Goal: Task Accomplishment & Management: Use online tool/utility

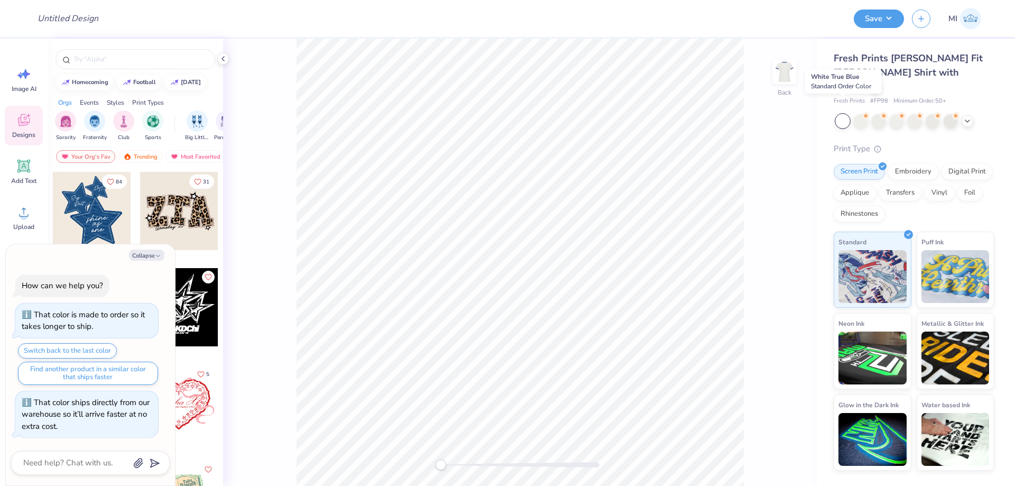
click at [846, 114] on div at bounding box center [843, 121] width 14 height 14
click at [857, 113] on div at bounding box center [861, 120] width 14 height 14
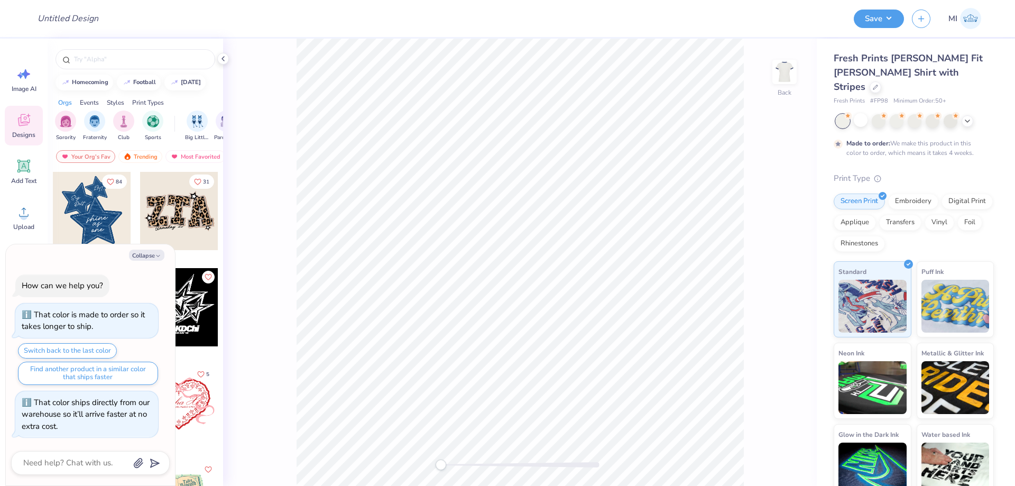
scroll to position [12, 0]
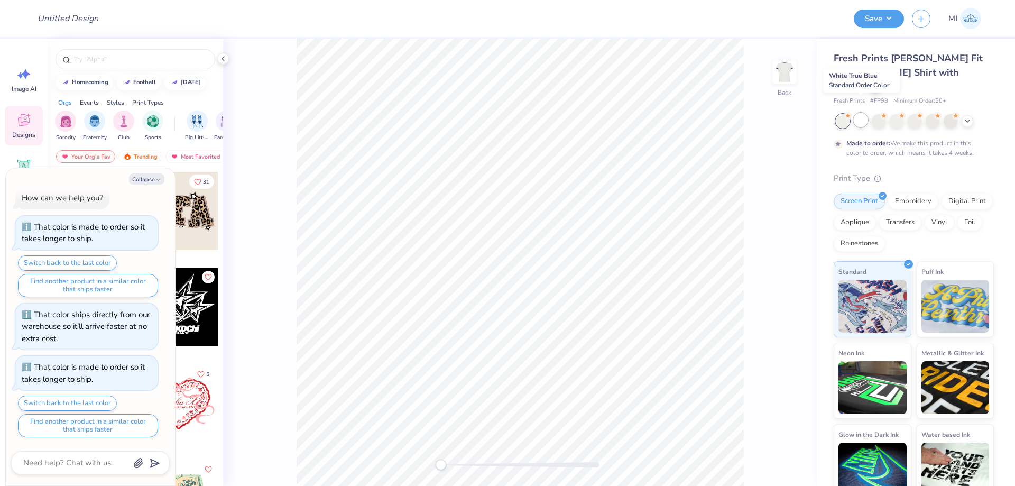
click at [865, 113] on div at bounding box center [861, 120] width 14 height 14
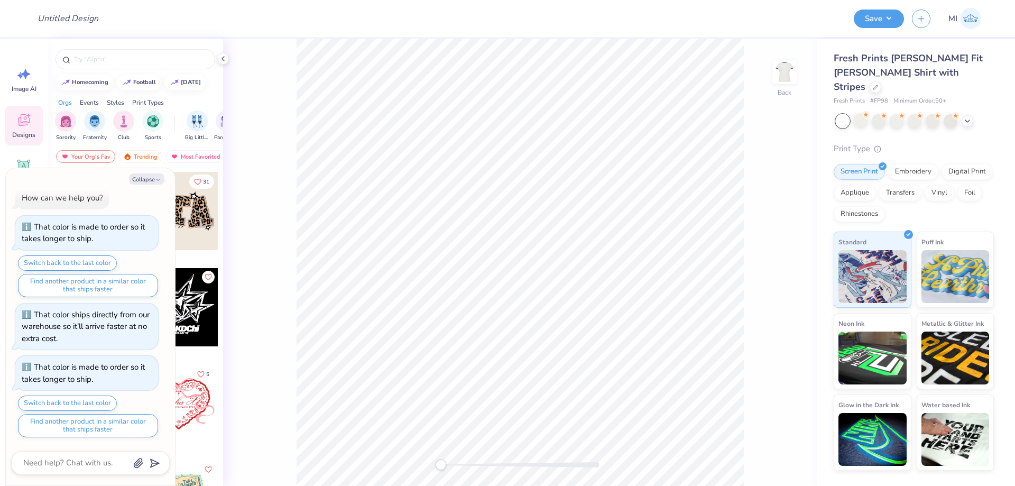
scroll to position [65, 0]
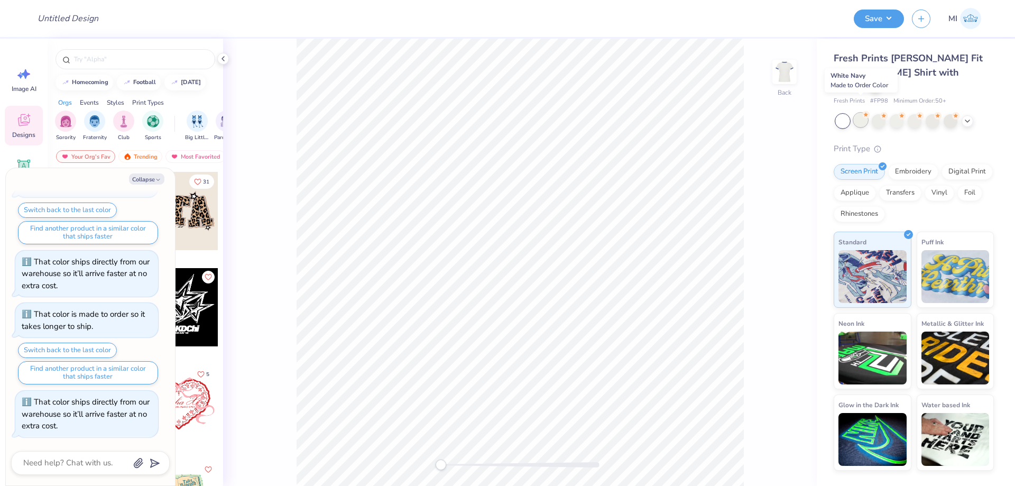
click at [864, 113] on div at bounding box center [861, 120] width 14 height 14
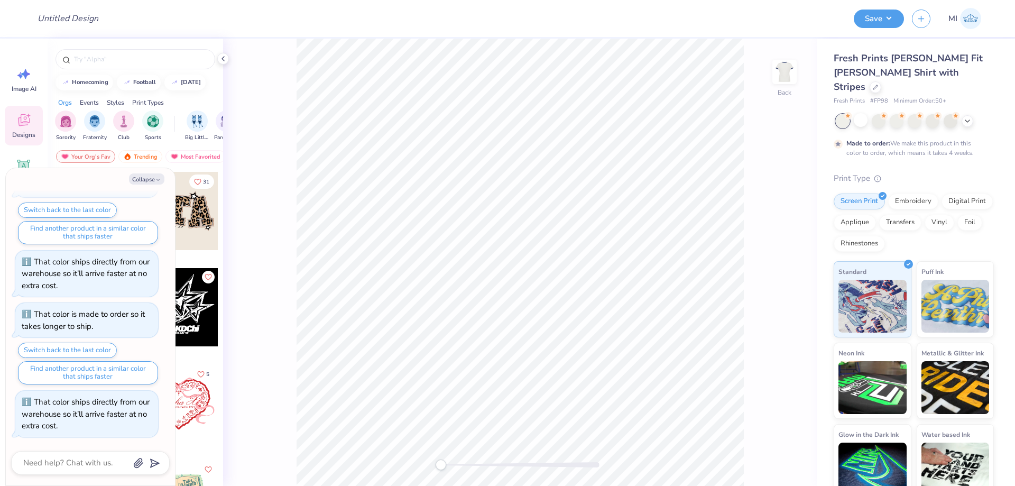
scroll to position [152, 0]
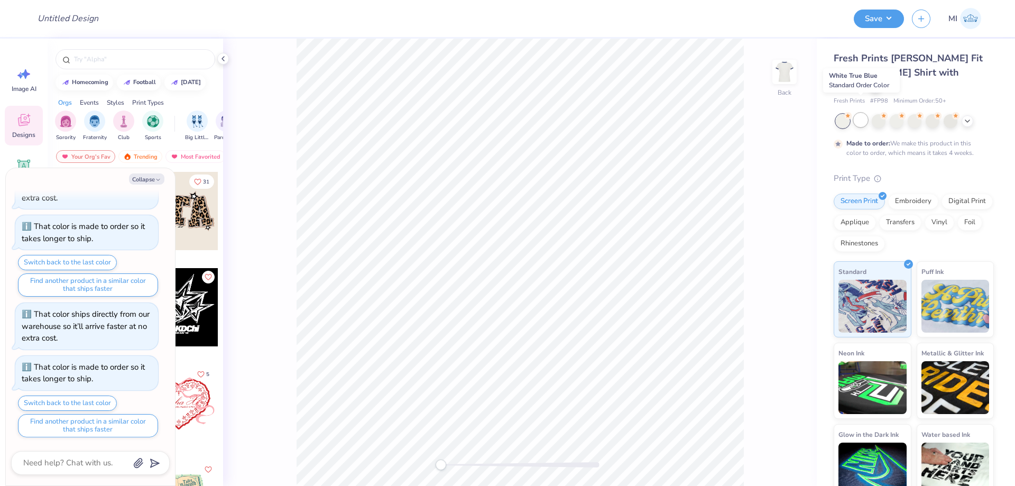
click at [858, 113] on div at bounding box center [861, 120] width 14 height 14
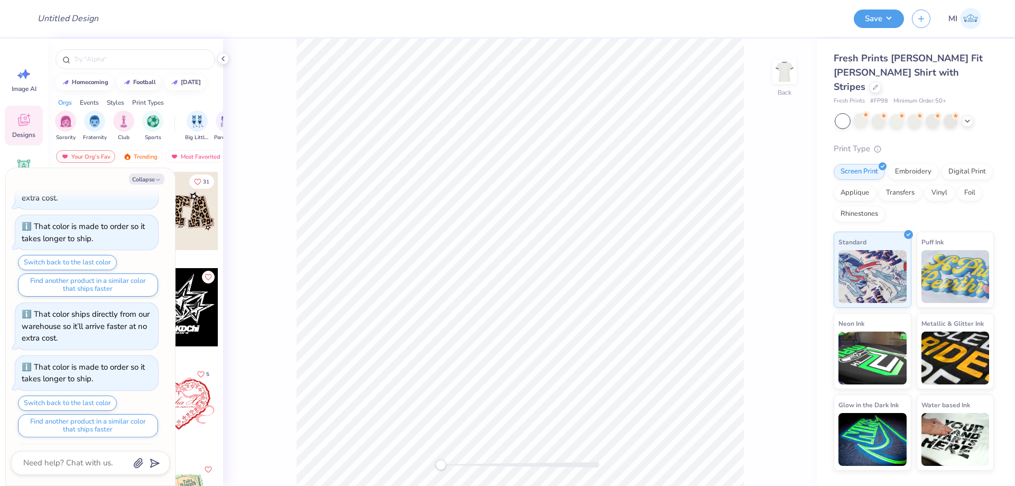
scroll to position [205, 0]
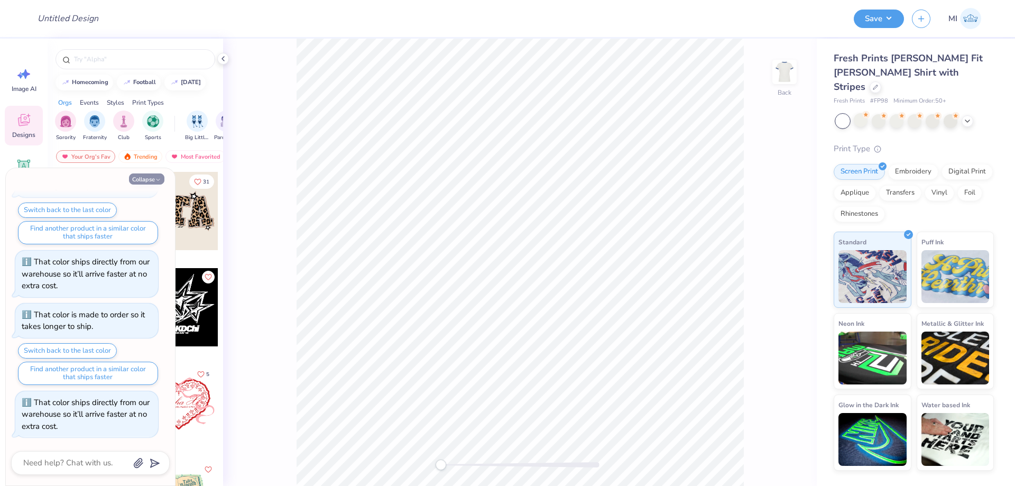
click at [137, 180] on button "Collapse" at bounding box center [146, 178] width 35 height 11
type textarea "x"
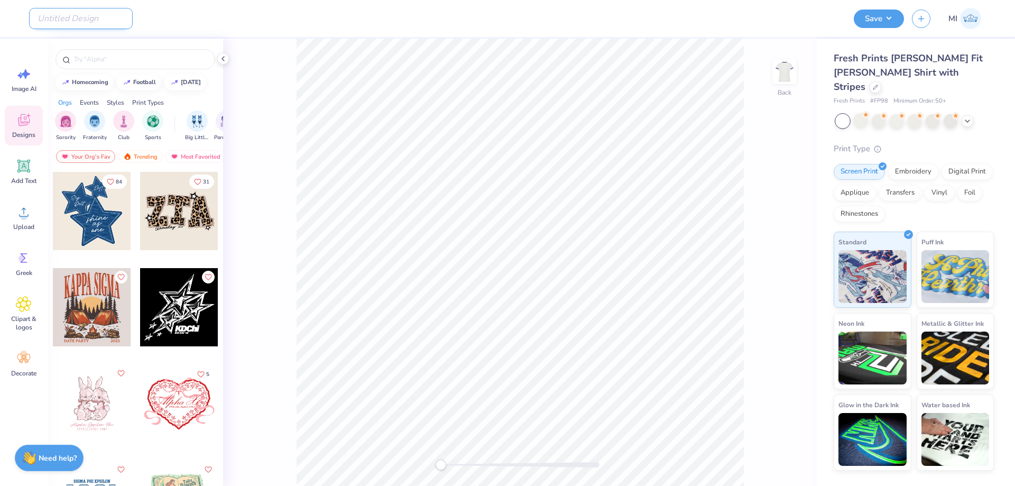
click at [85, 25] on input "Design Title" at bounding box center [81, 18] width 104 height 21
paste input "FPS240584"
type input "FPS240584T"
click at [27, 224] on span "Upload" at bounding box center [23, 227] width 21 height 8
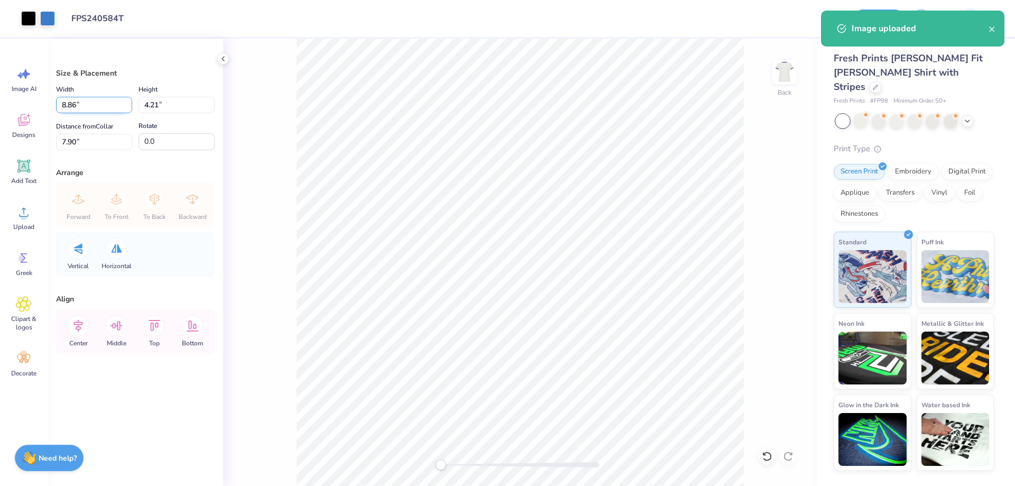
click at [82, 103] on input "8.86" at bounding box center [94, 105] width 76 height 16
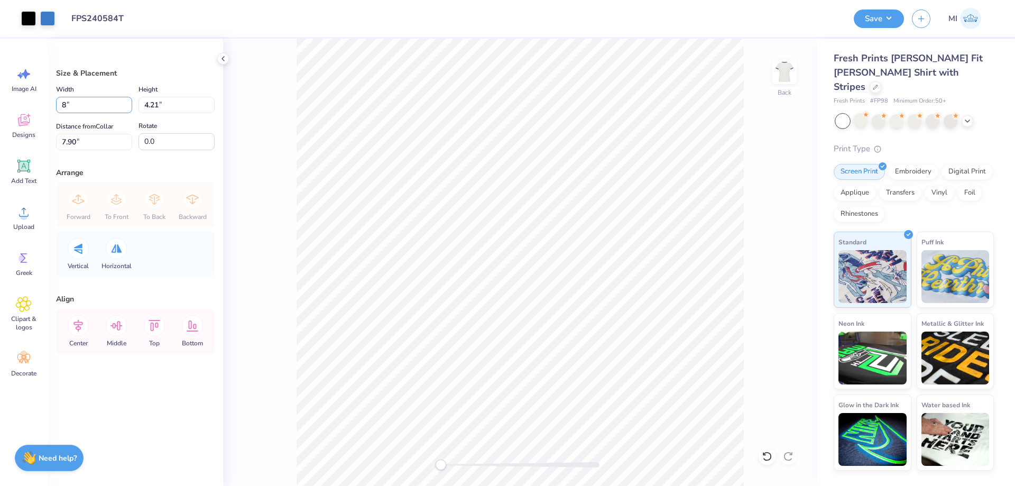
type input "8.00"
type input "3.80"
click at [87, 141] on input "8.10" at bounding box center [94, 142] width 76 height 16
click at [87, 141] on input "3" at bounding box center [94, 142] width 76 height 16
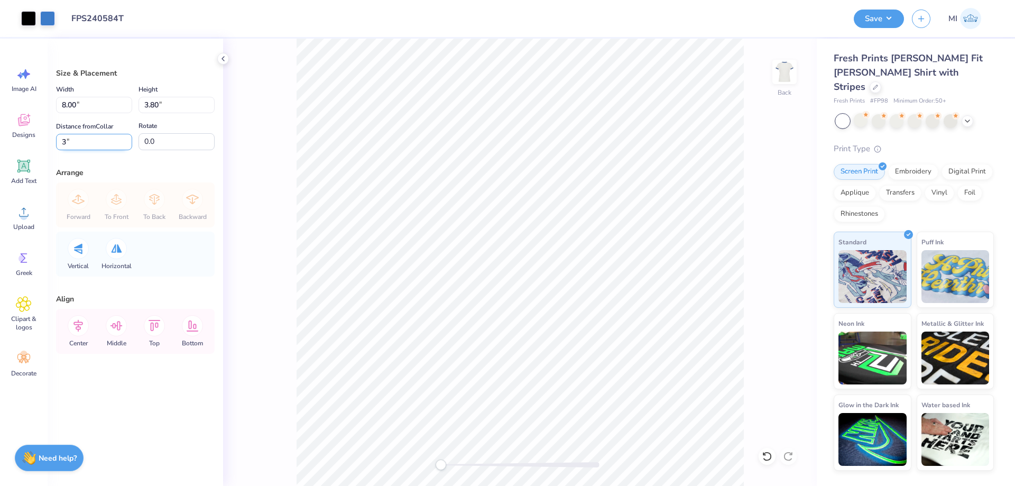
type input "3"
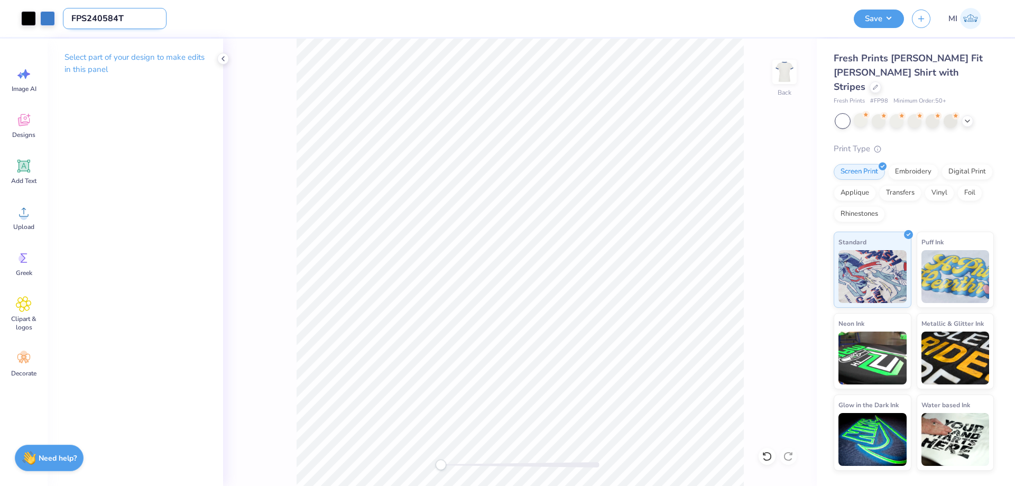
click at [122, 15] on input "FPS240584T" at bounding box center [115, 18] width 104 height 21
paste input "text"
type input "FPS240584"
click at [259, 27] on div "Design Title FPS240584" at bounding box center [454, 18] width 783 height 37
click at [865, 18] on button "Save" at bounding box center [879, 17] width 50 height 19
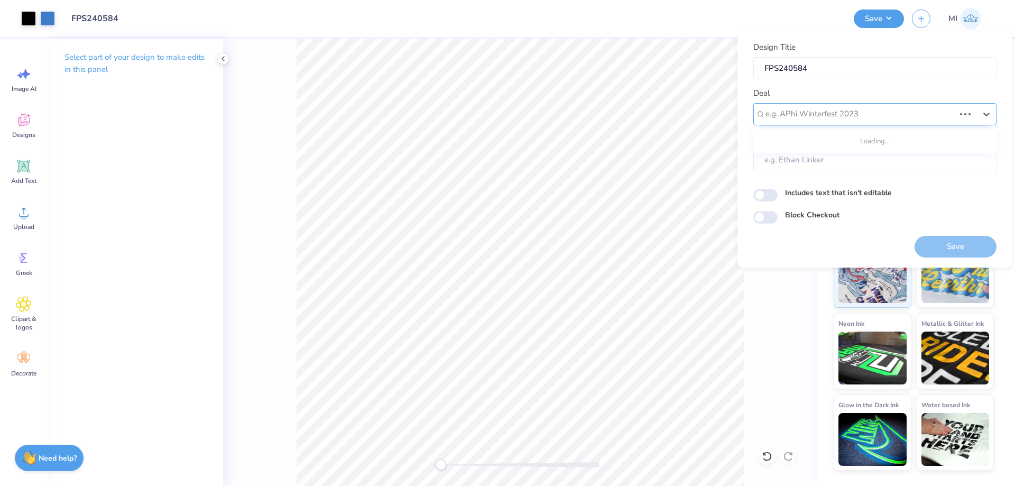
click at [885, 118] on div at bounding box center [860, 114] width 189 height 14
click at [859, 139] on div "Design Tool Gallery" at bounding box center [875, 142] width 235 height 17
type input "Design Tool Gallery"
type input "Design Tool Gallery User"
click at [950, 245] on button "Save" at bounding box center [956, 247] width 82 height 22
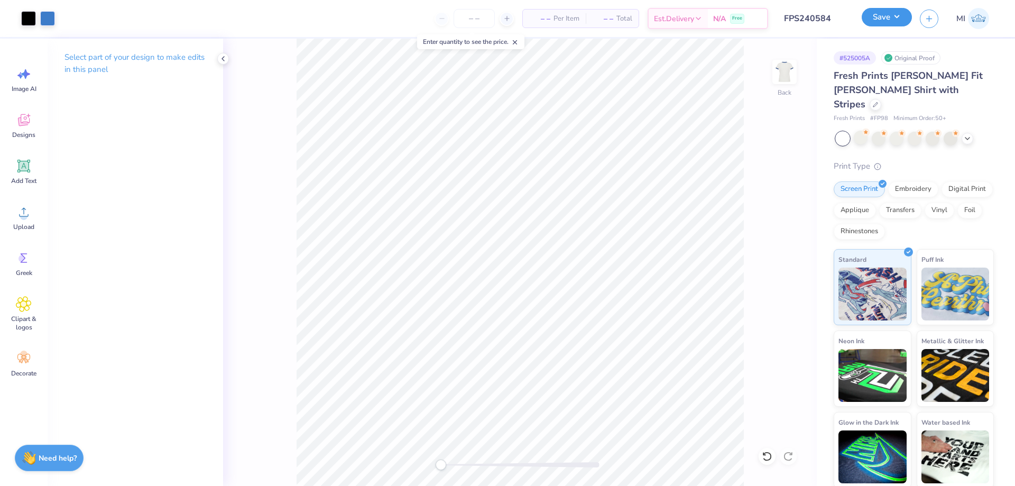
click at [886, 14] on button "Save" at bounding box center [887, 17] width 50 height 19
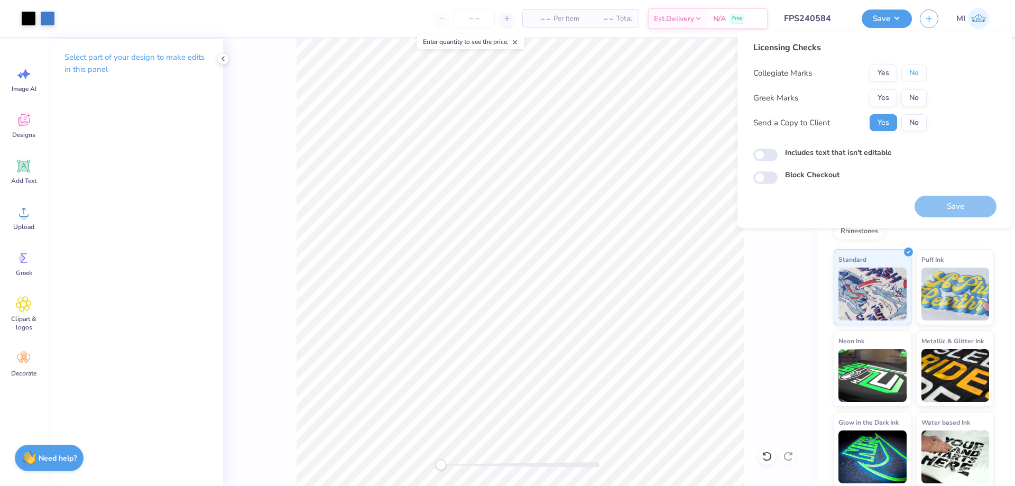
drag, startPoint x: 910, startPoint y: 75, endPoint x: 901, endPoint y: 88, distance: 15.9
click at [910, 76] on button "No" at bounding box center [913, 73] width 25 height 17
click at [892, 96] on button "Yes" at bounding box center [883, 97] width 27 height 17
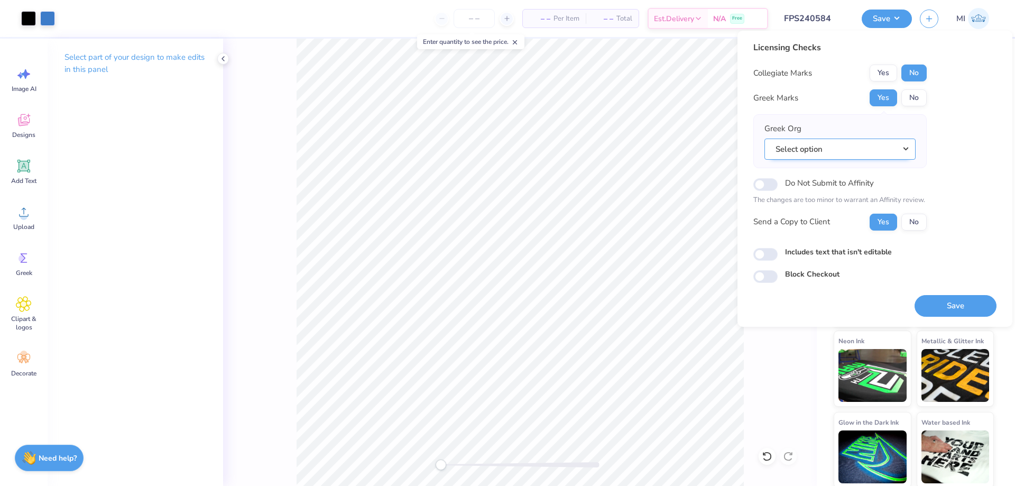
click at [846, 148] on button "Select option" at bounding box center [840, 150] width 151 height 22
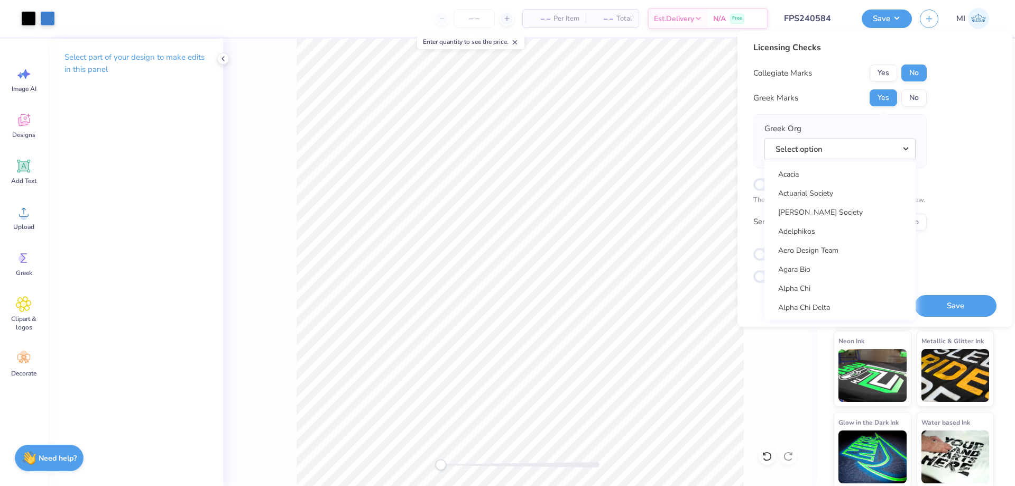
scroll to position [254, 0]
click at [848, 260] on link "Alpha Epsilon Pi" at bounding box center [840, 262] width 143 height 17
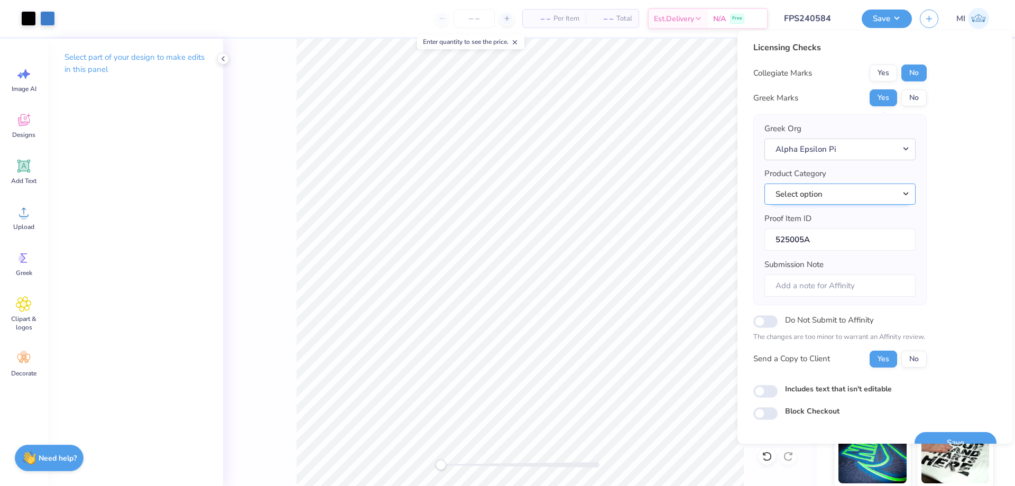
click at [859, 199] on button "Select option" at bounding box center [840, 194] width 151 height 22
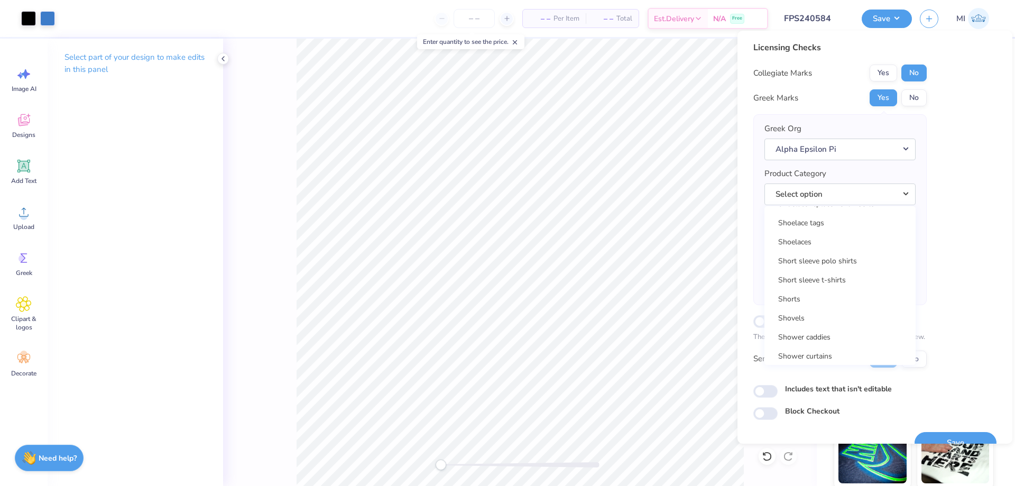
scroll to position [15271, 0]
click at [865, 288] on link "Short sleeve t-shirts" at bounding box center [840, 289] width 143 height 17
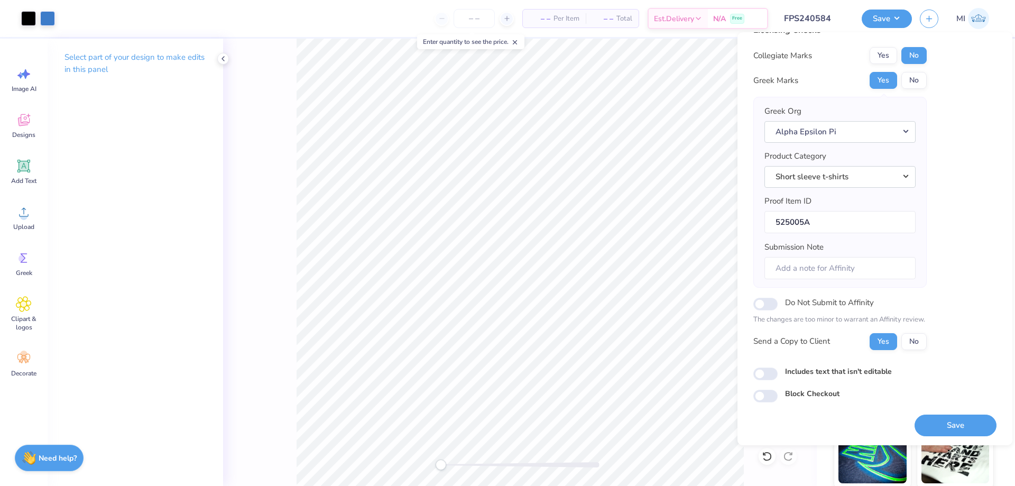
scroll to position [20, 0]
click at [962, 421] on button "Save" at bounding box center [956, 424] width 82 height 22
